Goal: Task Accomplishment & Management: Use online tool/utility

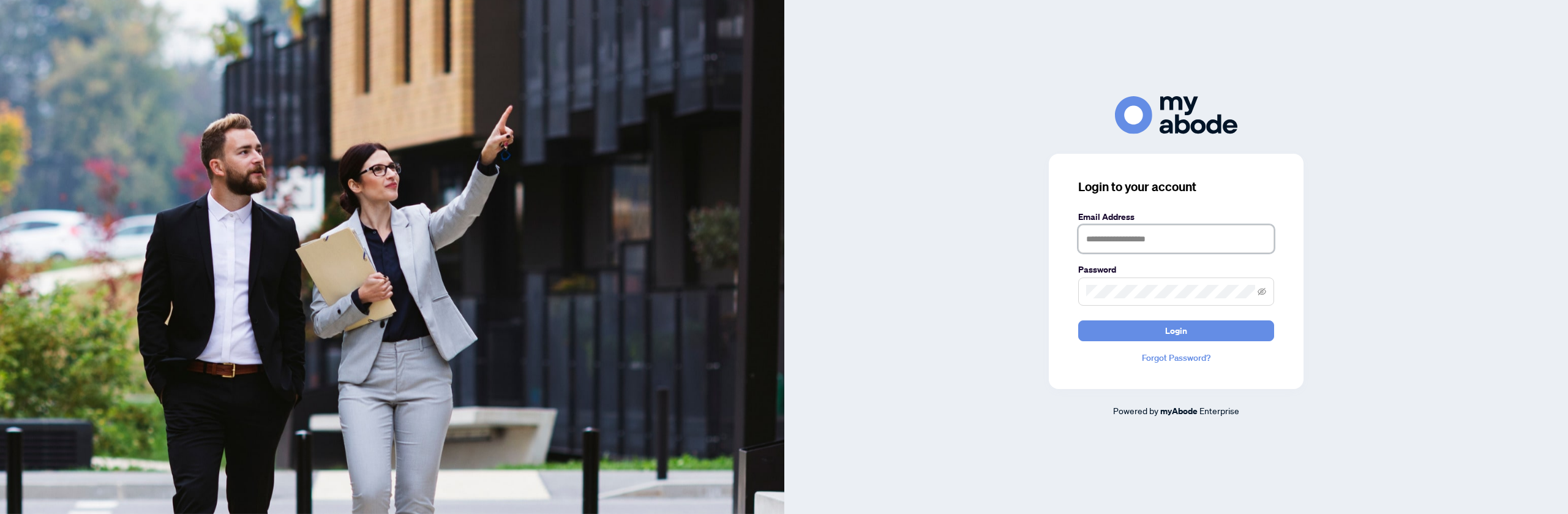
type input "**********"
click at [1177, 334] on span "Login" at bounding box center [1176, 330] width 22 height 19
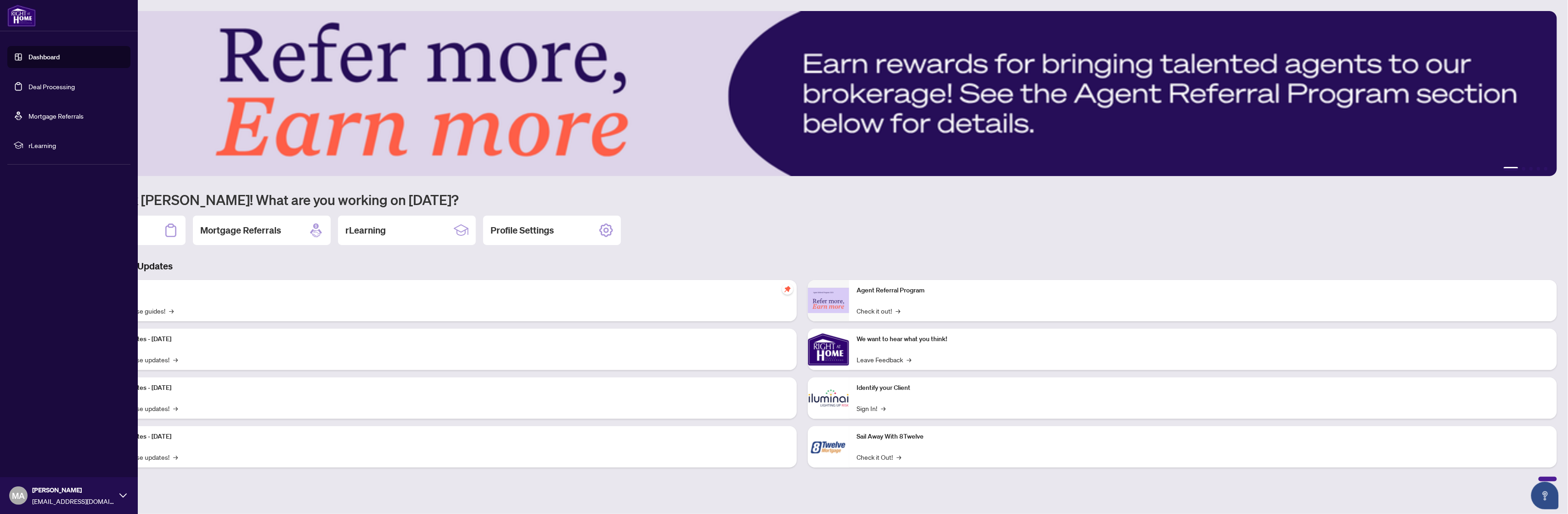
click at [29, 58] on link "Dashboard" at bounding box center [44, 57] width 31 height 9
click at [39, 84] on link "Deal Processing" at bounding box center [52, 86] width 46 height 9
